Goal: Communication & Community: Ask a question

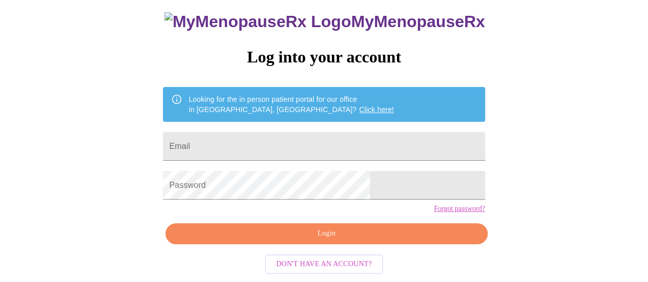
scroll to position [78, 0]
click at [336, 132] on input "Email" at bounding box center [324, 146] width 322 height 29
type input "[EMAIL_ADDRESS][DOMAIN_NAME]"
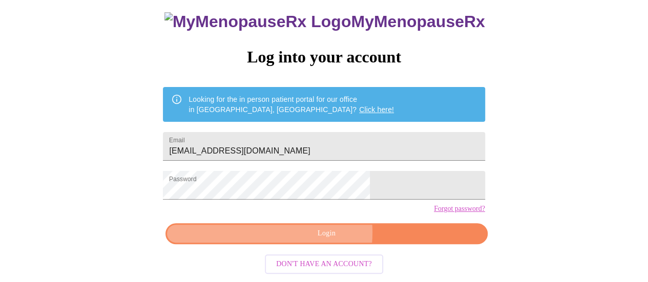
click at [319, 236] on span "Login" at bounding box center [326, 233] width 298 height 13
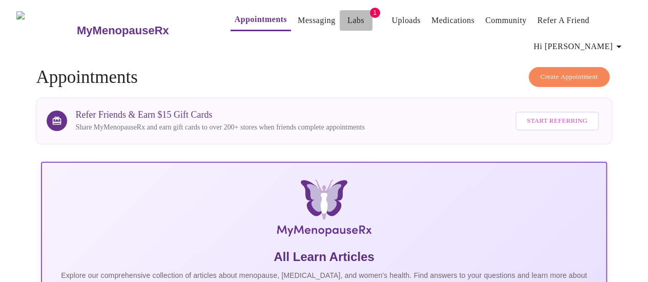
click at [347, 19] on link "Labs" at bounding box center [355, 20] width 17 height 14
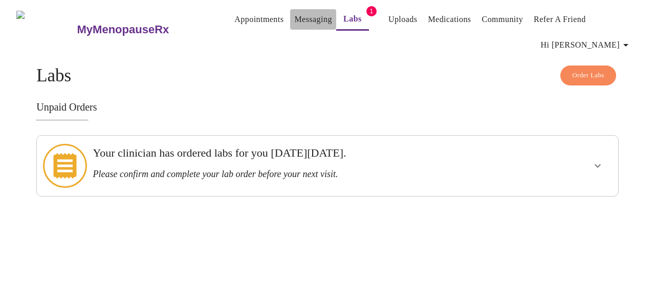
click at [294, 16] on link "Messaging" at bounding box center [312, 19] width 37 height 14
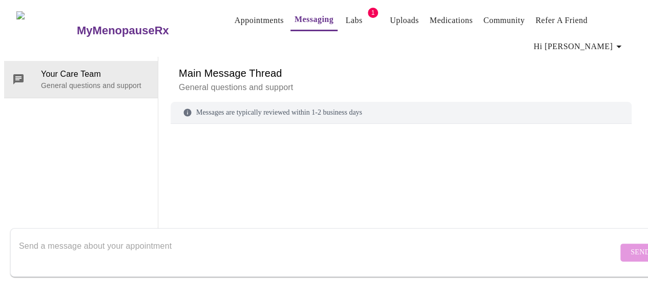
scroll to position [52, 0]
click at [168, 237] on textarea "Send a message about your appointment" at bounding box center [318, 252] width 599 height 33
type textarea "I"
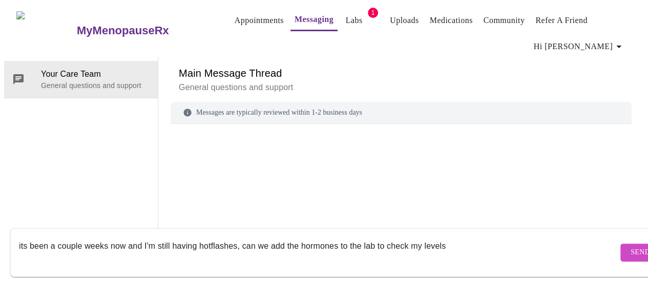
type textarea "its been a couple weeks now and I'm still having hotflashes, can we add the hor…"
click at [630, 246] on span "Send" at bounding box center [639, 252] width 19 height 13
